Goal: Check status: Check status

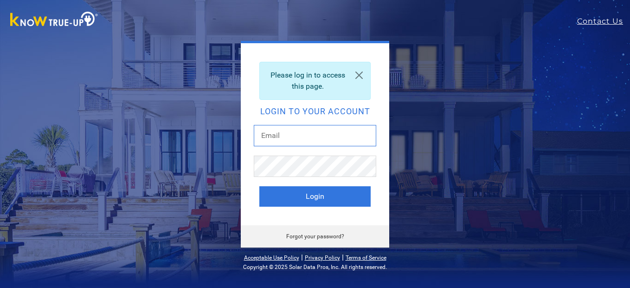
click at [306, 137] on input "text" at bounding box center [315, 135] width 122 height 21
type input "beardad@att.net"
click at [259, 186] on button "Login" at bounding box center [314, 196] width 111 height 20
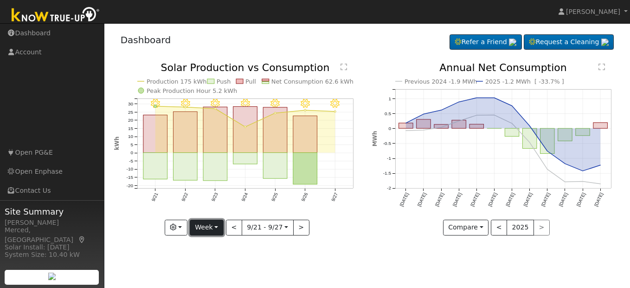
click at [219, 229] on button "Week" at bounding box center [207, 227] width 34 height 16
click at [218, 229] on button "Week" at bounding box center [207, 227] width 34 height 16
click at [219, 229] on button "Week" at bounding box center [207, 227] width 34 height 16
click at [218, 226] on button "Week" at bounding box center [207, 227] width 34 height 16
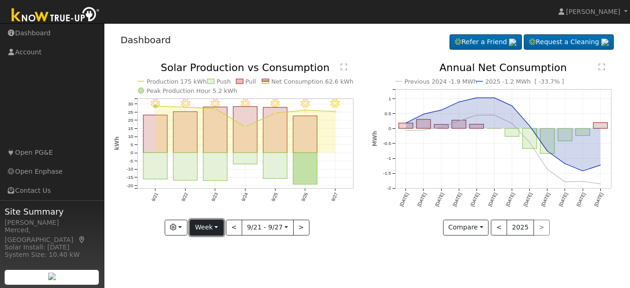
click at [218, 226] on button "Week" at bounding box center [207, 227] width 34 height 16
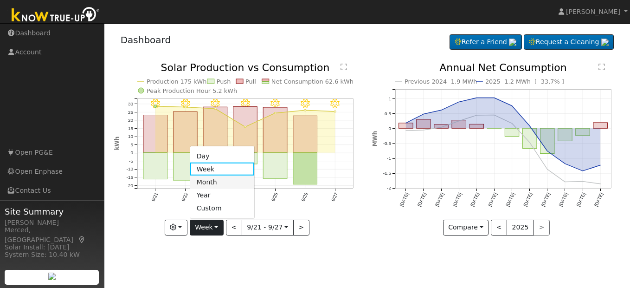
click at [219, 181] on link "Month" at bounding box center [222, 181] width 64 height 13
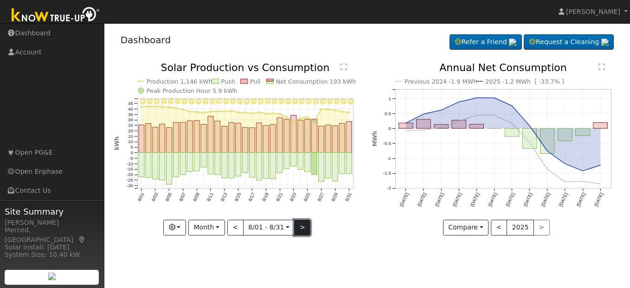
click at [306, 223] on button ">" at bounding box center [302, 227] width 16 height 16
type input "2025-09-01"
click at [0, 0] on div at bounding box center [0, 0] width 0 height 0
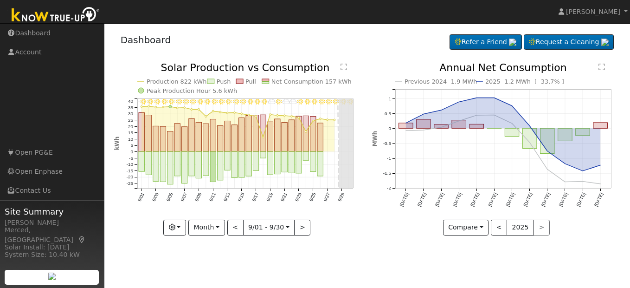
click at [334, 83] on text "Net Consumption 157 kWh" at bounding box center [311, 81] width 80 height 7
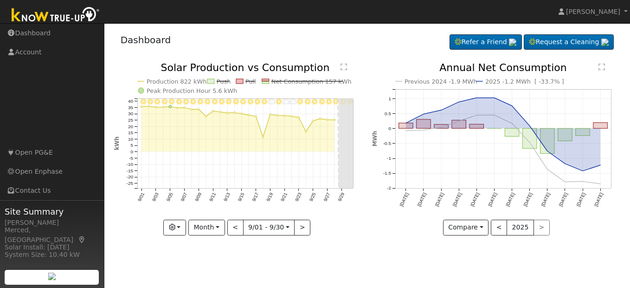
click at [337, 83] on text "Net Consumption 157 kWh" at bounding box center [311, 81] width 80 height 7
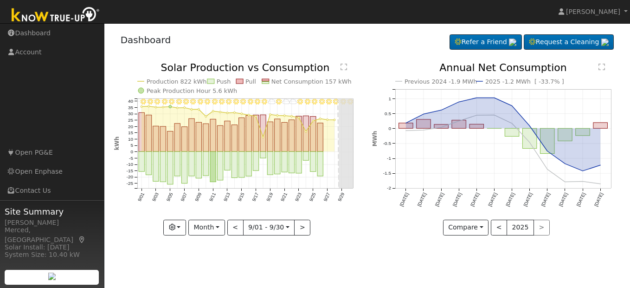
click at [421, 82] on text "Previous 2024 -1.9 MWh" at bounding box center [440, 81] width 73 height 7
click at [416, 81] on line at bounding box center [435, 81] width 62 height 0
click at [511, 79] on text "2025 -1.2 kWh [ -33.7% ]" at bounding box center [521, 81] width 77 height 7
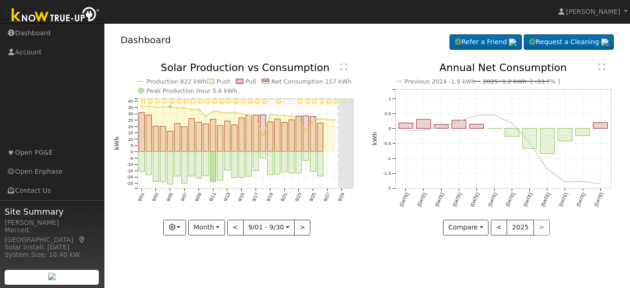
click at [519, 81] on line at bounding box center [516, 81] width 67 height 0
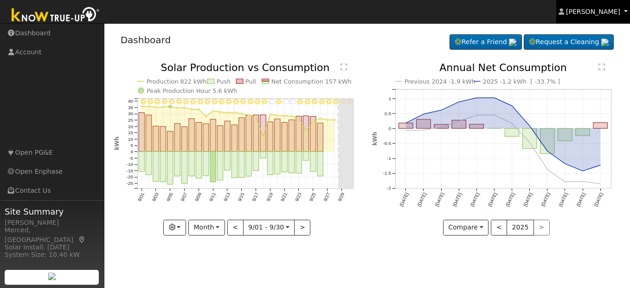
click at [609, 10] on span "James Mendoza" at bounding box center [593, 11] width 54 height 7
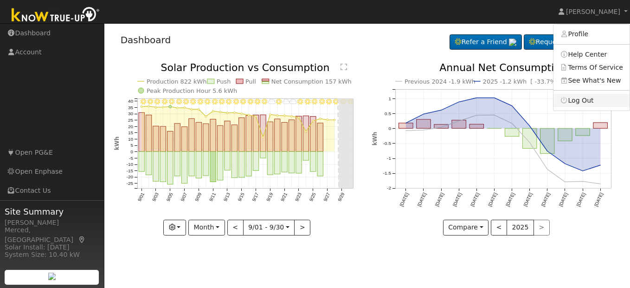
click at [599, 100] on link "Log Out" at bounding box center [591, 100] width 76 height 13
